Goal: Obtain resource: Download file/media

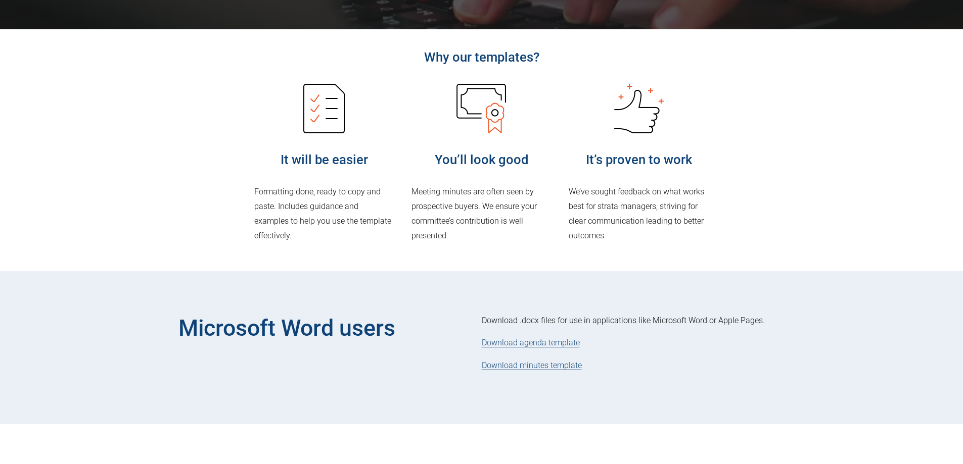
scroll to position [253, 0]
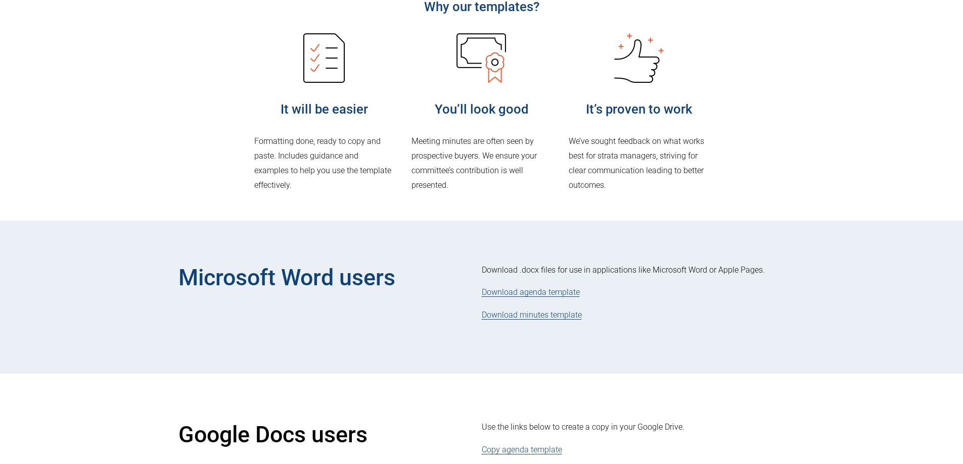
click at [532, 295] on link "Download agenda template" at bounding box center [531, 293] width 98 height 10
click at [535, 294] on link "Download agenda template" at bounding box center [531, 293] width 98 height 10
click at [537, 316] on link "Download minutes template" at bounding box center [532, 315] width 100 height 10
click at [787, 123] on div "Why our templates? It will be easier Formatting done, ready to copy and paste. …" at bounding box center [481, 100] width 664 height 242
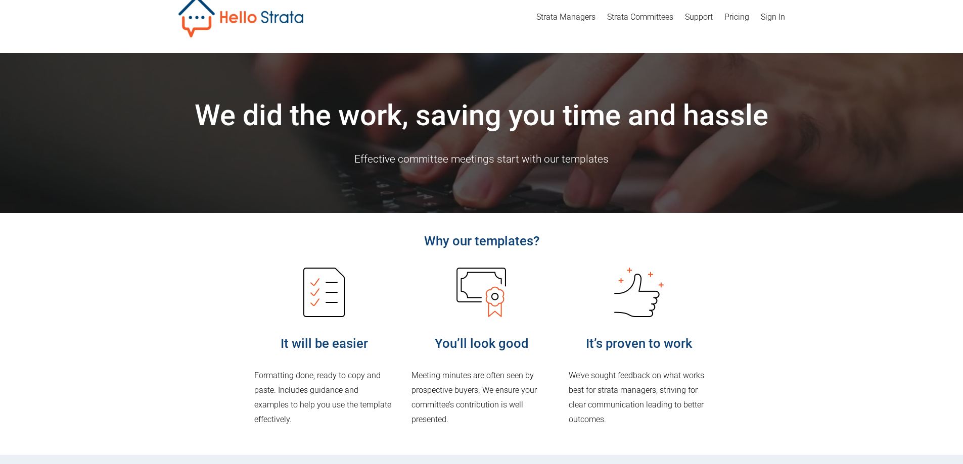
scroll to position [0, 0]
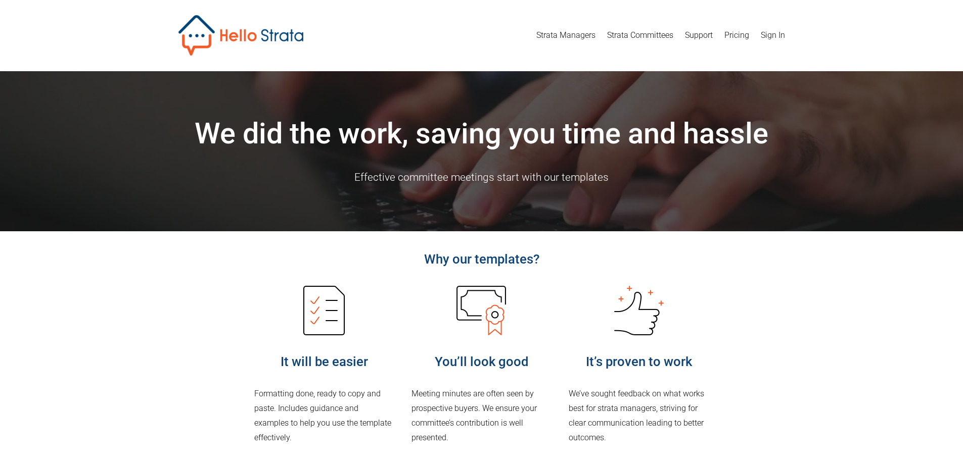
click at [569, 35] on link "Strata Managers" at bounding box center [565, 35] width 59 height 16
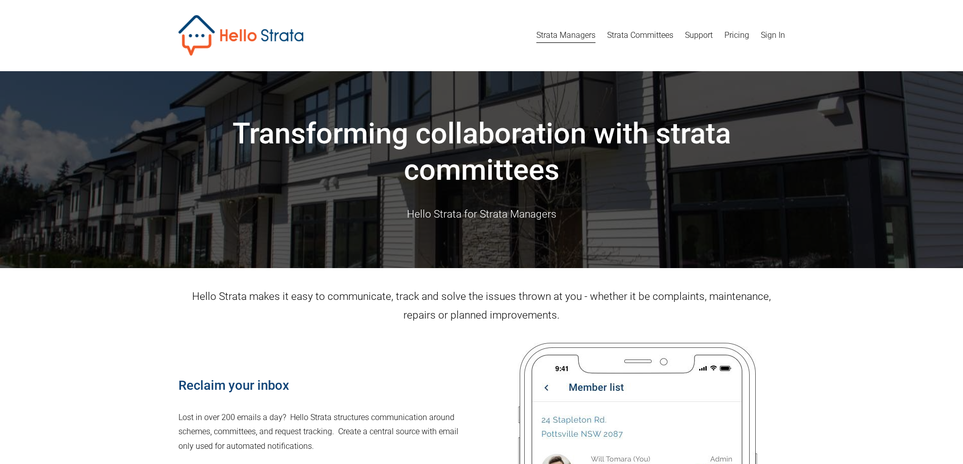
click at [739, 35] on link "Pricing" at bounding box center [736, 35] width 25 height 16
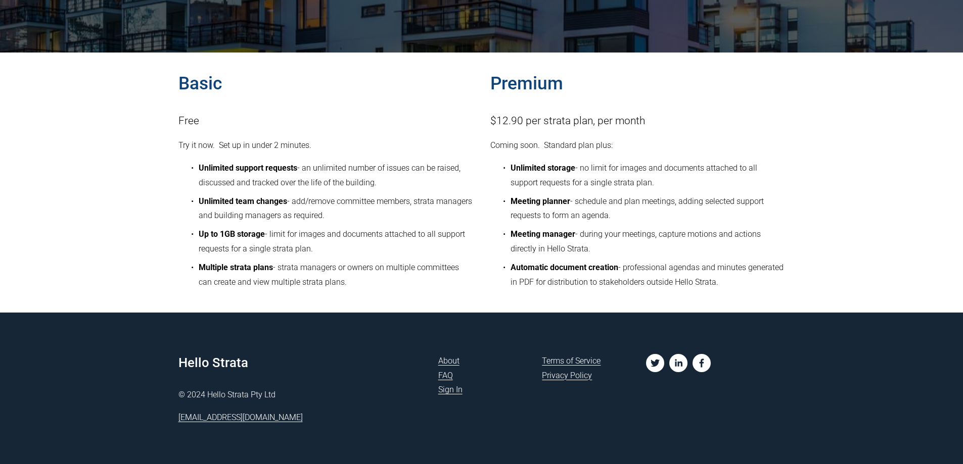
scroll to position [163, 0]
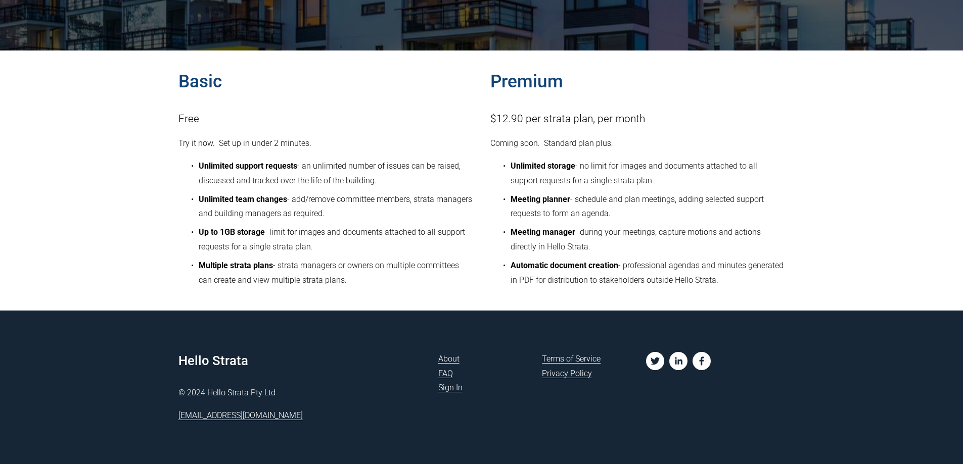
click at [445, 374] on link "FAQ" at bounding box center [445, 374] width 15 height 15
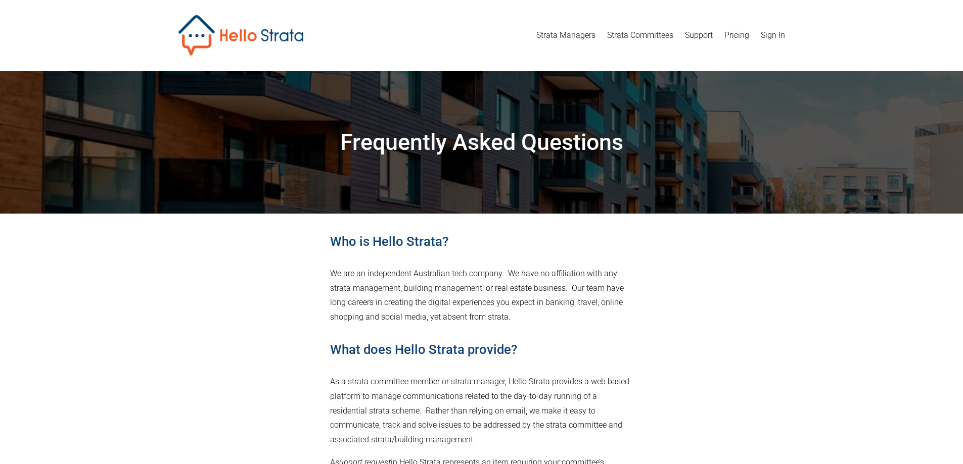
click at [252, 34] on img at bounding box center [240, 35] width 125 height 40
